Goal: Check status: Check status

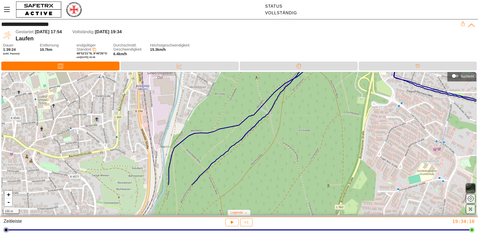
drag, startPoint x: 267, startPoint y: 137, endPoint x: 354, endPoint y: 88, distance: 100.0
click at [353, 88] on div "+ - 100 m" at bounding box center [239, 143] width 475 height 143
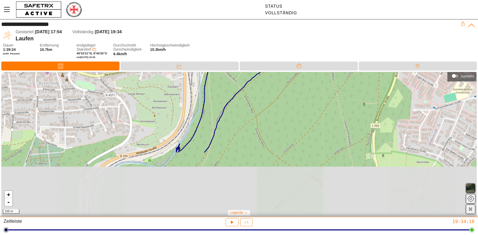
drag, startPoint x: 313, startPoint y: 169, endPoint x: 352, endPoint y: 84, distance: 93.9
click at [352, 84] on div "+ - 100 m" at bounding box center [239, 143] width 475 height 143
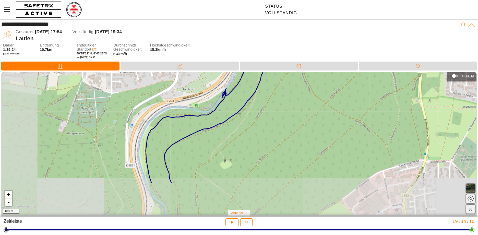
drag, startPoint x: 273, startPoint y: 161, endPoint x: 314, endPoint y: 113, distance: 62.4
click at [314, 113] on div "+ - 100 m" at bounding box center [239, 143] width 475 height 143
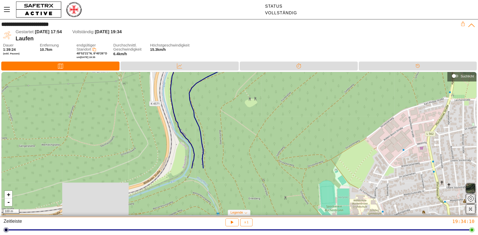
drag, startPoint x: 285, startPoint y: 177, endPoint x: 309, endPoint y: 114, distance: 67.4
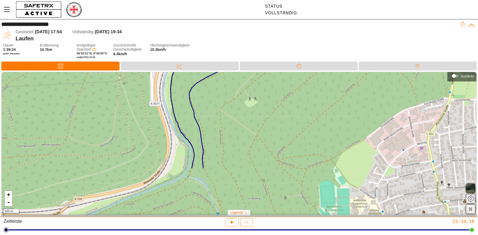
click at [309, 115] on div "+ - 100 m" at bounding box center [239, 143] width 475 height 143
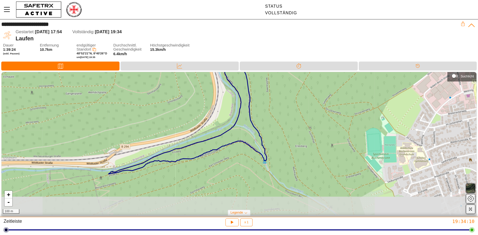
drag, startPoint x: 245, startPoint y: 171, endPoint x: 292, endPoint y: 120, distance: 70.0
click at [292, 120] on div "+ - 100 m" at bounding box center [239, 143] width 475 height 143
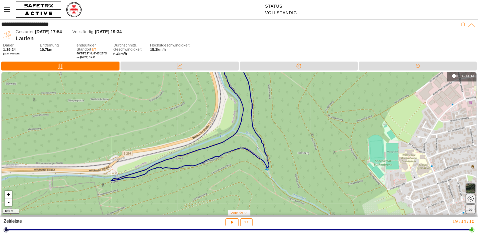
drag, startPoint x: 284, startPoint y: 140, endPoint x: 294, endPoint y: 185, distance: 46.3
click at [294, 182] on div "+ - 100 m" at bounding box center [239, 143] width 475 height 143
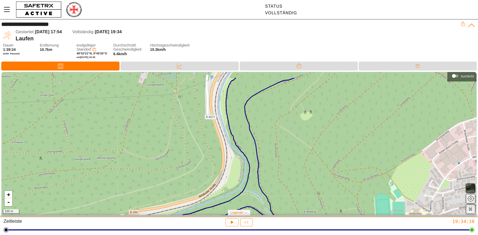
drag, startPoint x: 282, startPoint y: 135, endPoint x: 258, endPoint y: 199, distance: 68.5
click at [263, 196] on div "+ - 100 m" at bounding box center [239, 143] width 475 height 143
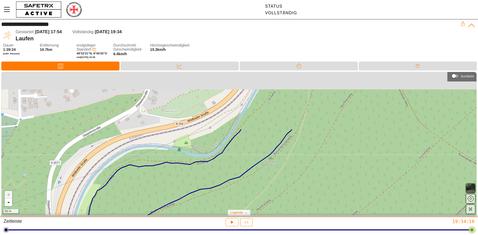
drag, startPoint x: 291, startPoint y: 152, endPoint x: 275, endPoint y: 229, distance: 79.1
click at [276, 229] on div "**********" at bounding box center [239, 117] width 478 height 235
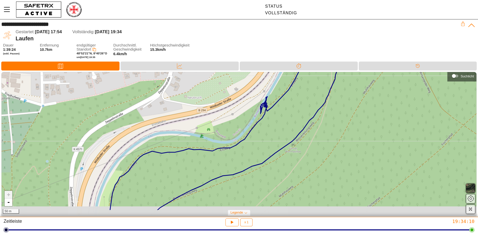
drag, startPoint x: 276, startPoint y: 178, endPoint x: 330, endPoint y: 141, distance: 65.1
click at [330, 141] on div "+ - 50 m" at bounding box center [239, 143] width 475 height 143
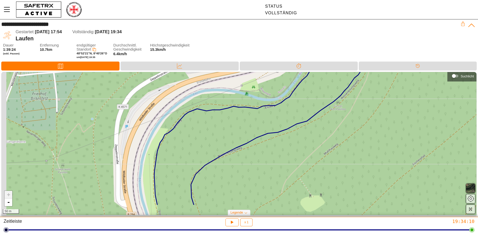
drag, startPoint x: 280, startPoint y: 188, endPoint x: 322, endPoint y: 125, distance: 75.9
click at [322, 125] on div "+ - 50 m" at bounding box center [239, 143] width 475 height 143
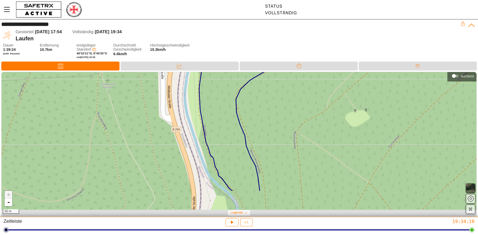
drag, startPoint x: 292, startPoint y: 192, endPoint x: 306, endPoint y: 145, distance: 49.6
click at [306, 145] on div "+ - 50 m" at bounding box center [239, 143] width 475 height 143
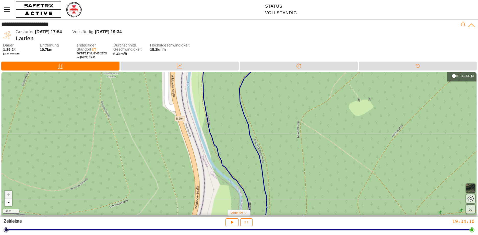
drag, startPoint x: 294, startPoint y: 191, endPoint x: 283, endPoint y: 134, distance: 57.8
click at [283, 135] on div "+ - 50 m" at bounding box center [239, 143] width 475 height 143
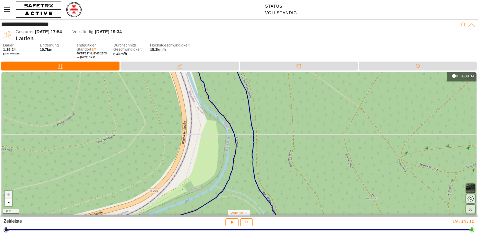
drag, startPoint x: 283, startPoint y: 175, endPoint x: 288, endPoint y: 128, distance: 47.4
click at [286, 135] on div "+ - 50 m" at bounding box center [239, 143] width 475 height 143
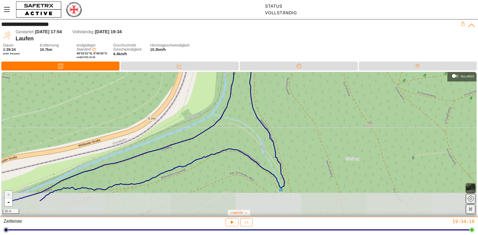
drag, startPoint x: 300, startPoint y: 169, endPoint x: 304, endPoint y: 136, distance: 33.2
click at [297, 141] on div "+ - 50 m" at bounding box center [239, 143] width 475 height 143
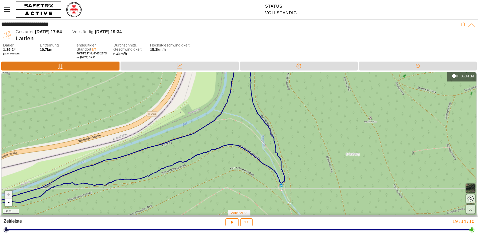
click at [61, 66] on icon at bounding box center [60, 66] width 5 height 5
click at [62, 66] on icon at bounding box center [60, 66] width 5 height 5
click at [252, 49] on div "Dauer 1:39:24 (exkl. Pausen) Entfernung 10.7km endgültiger Standort 48°52'21"N,…" at bounding box center [240, 52] width 474 height 18
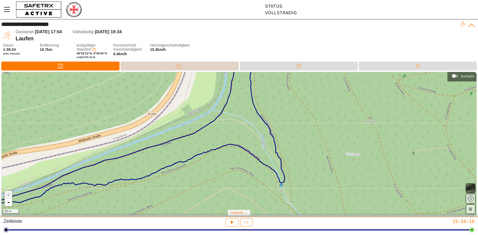
click at [180, 66] on icon at bounding box center [179, 65] width 5 height 5
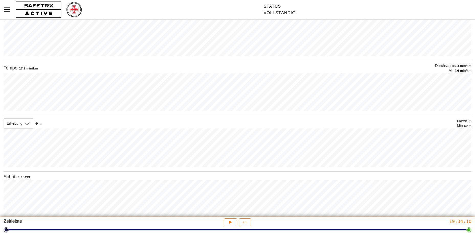
scroll to position [69, 0]
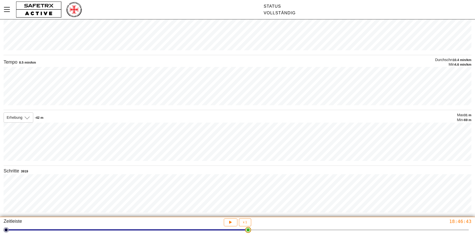
click at [248, 168] on html "**********" at bounding box center [237, 50] width 475 height 235
click at [248, 226] on button "x 1" at bounding box center [245, 222] width 12 height 8
click at [245, 214] on div "x 16" at bounding box center [247, 213] width 9 height 6
type input "16"
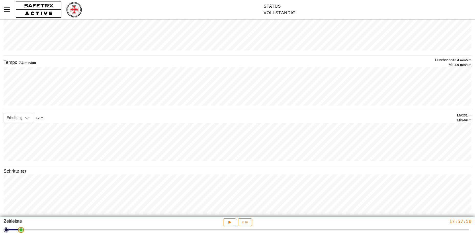
scroll to position [65, 0]
drag, startPoint x: 248, startPoint y: 234, endPoint x: 1, endPoint y: 237, distance: 247.1
click at [1, 170] on html "**********" at bounding box center [237, 52] width 475 height 235
click at [229, 222] on icon "button" at bounding box center [229, 222] width 4 height 4
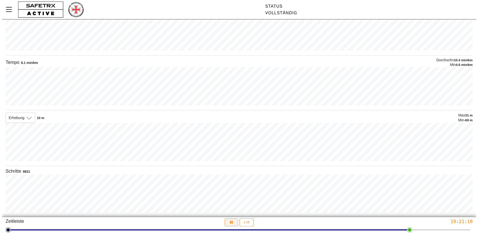
scroll to position [0, 0]
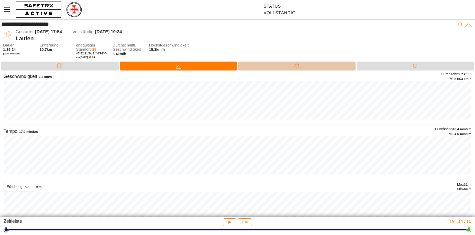
click at [298, 66] on icon at bounding box center [296, 65] width 5 height 5
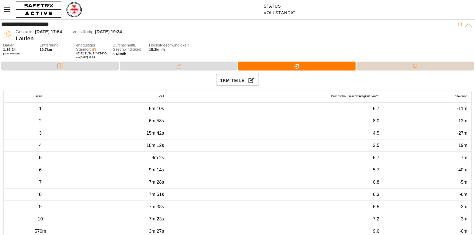
click at [413, 66] on icon at bounding box center [414, 65] width 5 height 5
